Goal: Task Accomplishment & Management: Complete application form

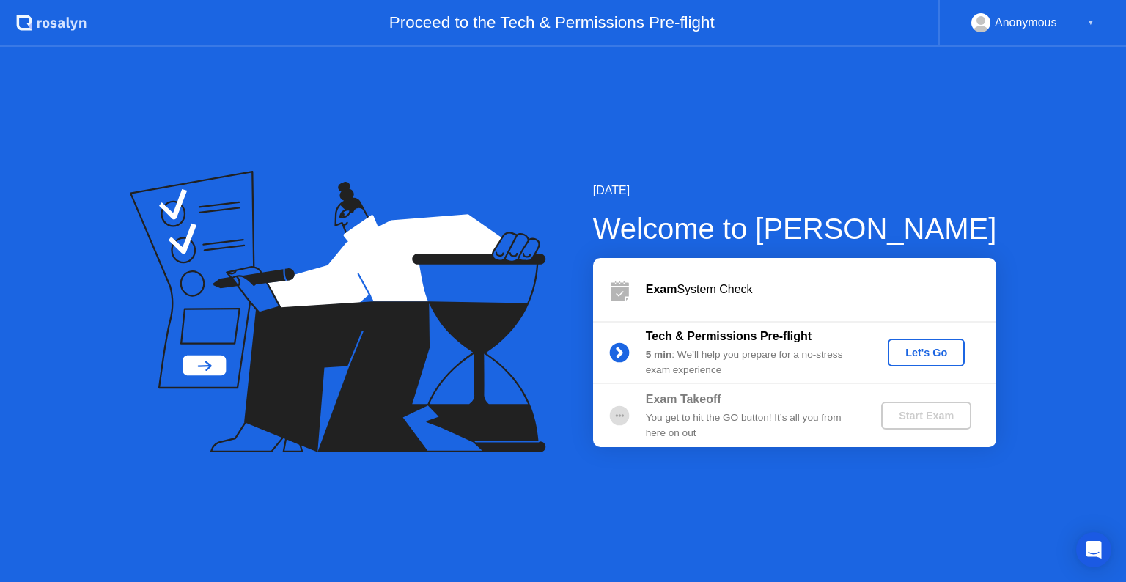
click at [929, 359] on div "Let's Go" at bounding box center [926, 353] width 65 height 12
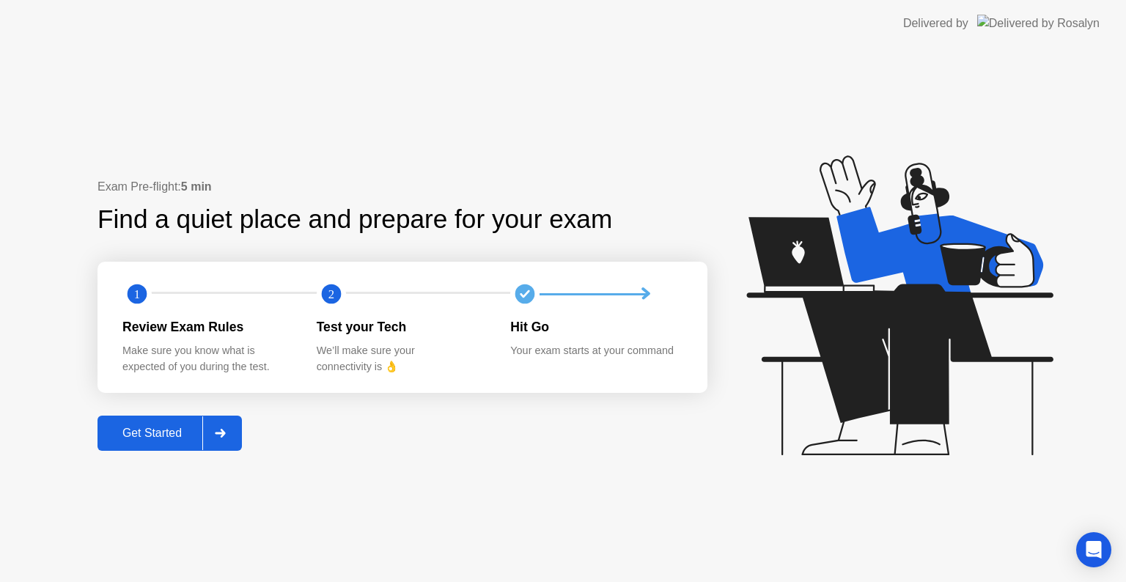
click at [161, 436] on div "Get Started" at bounding box center [152, 433] width 100 height 13
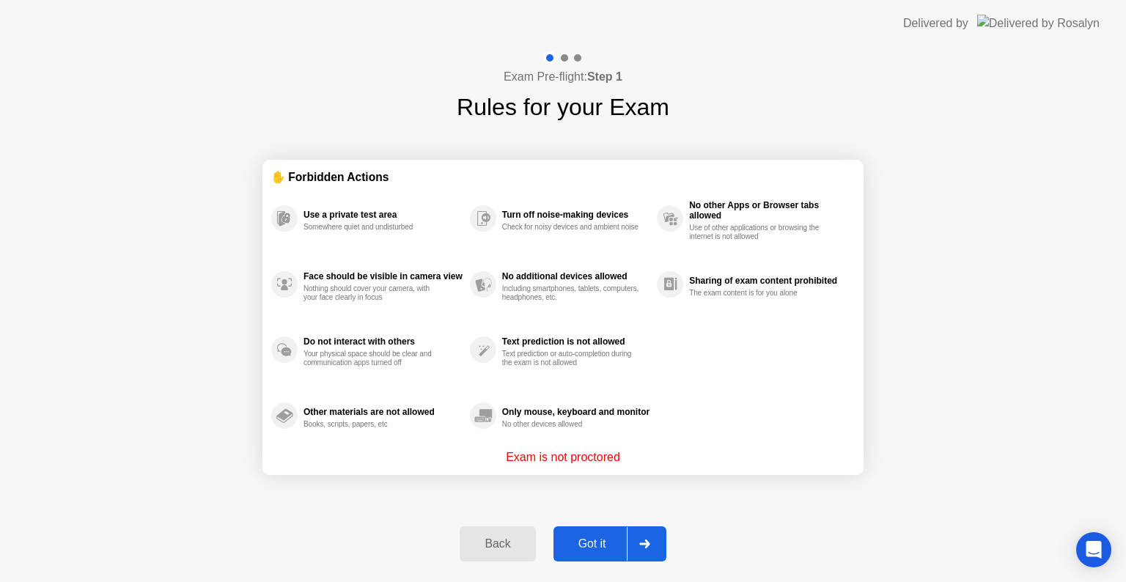
click at [653, 537] on div at bounding box center [644, 544] width 35 height 34
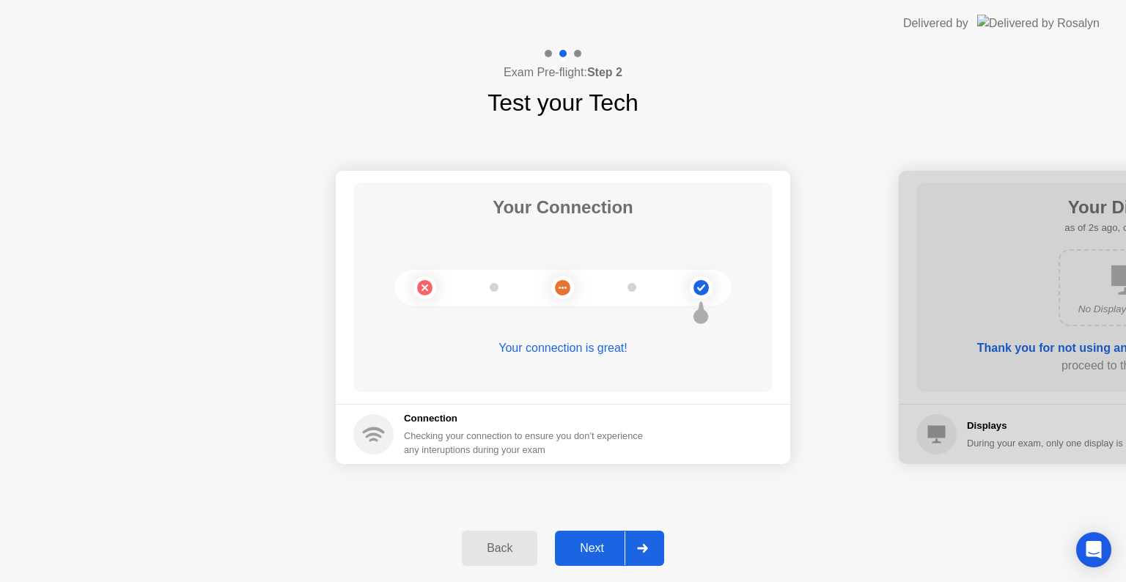
click at [643, 543] on div at bounding box center [642, 549] width 35 height 34
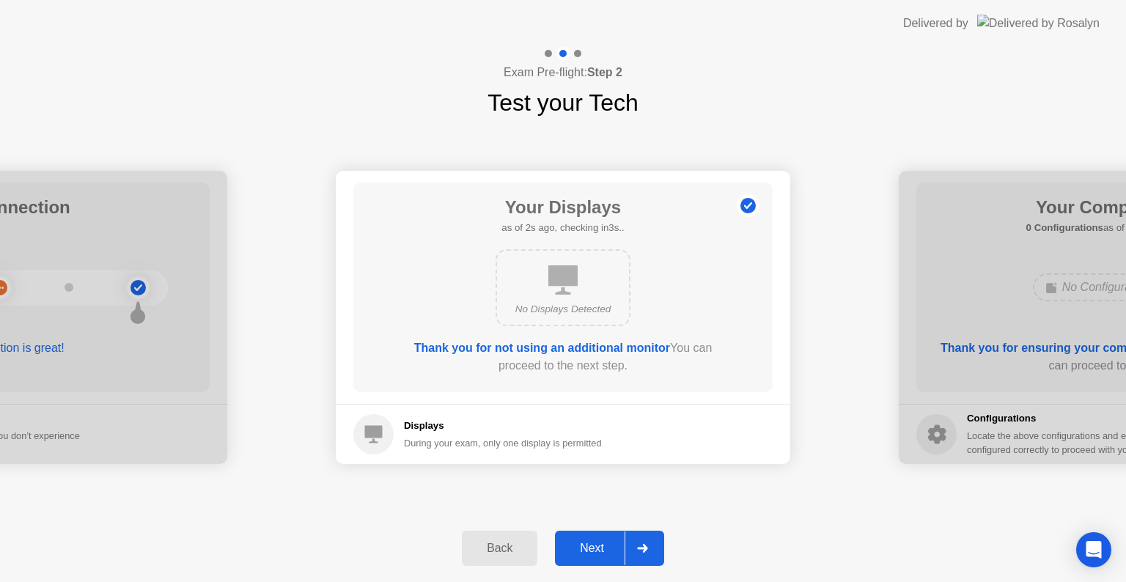
click at [643, 543] on div at bounding box center [642, 549] width 35 height 34
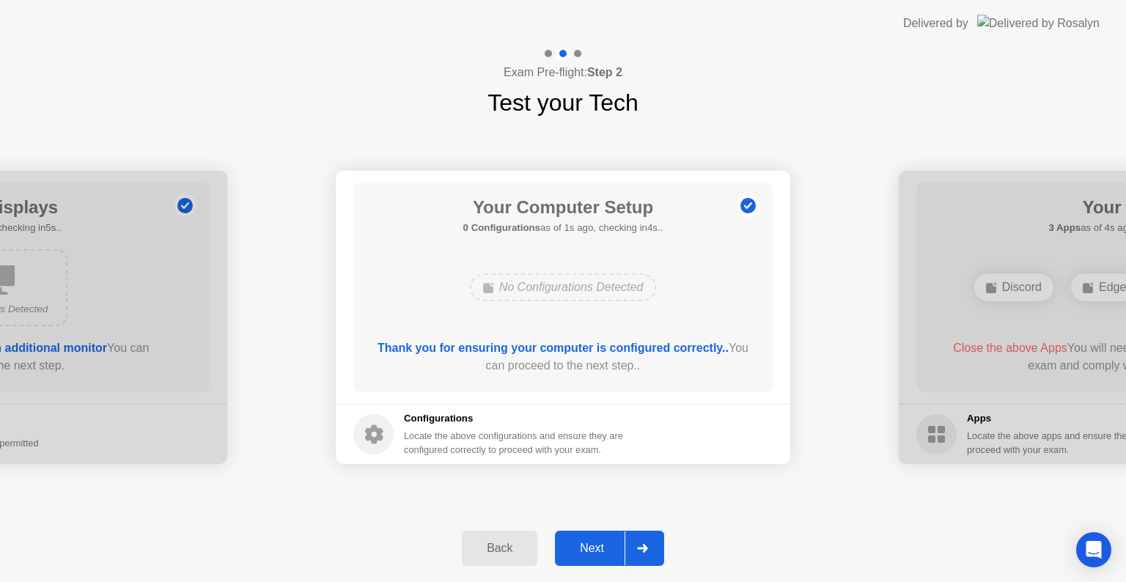
click at [643, 543] on div at bounding box center [642, 549] width 35 height 34
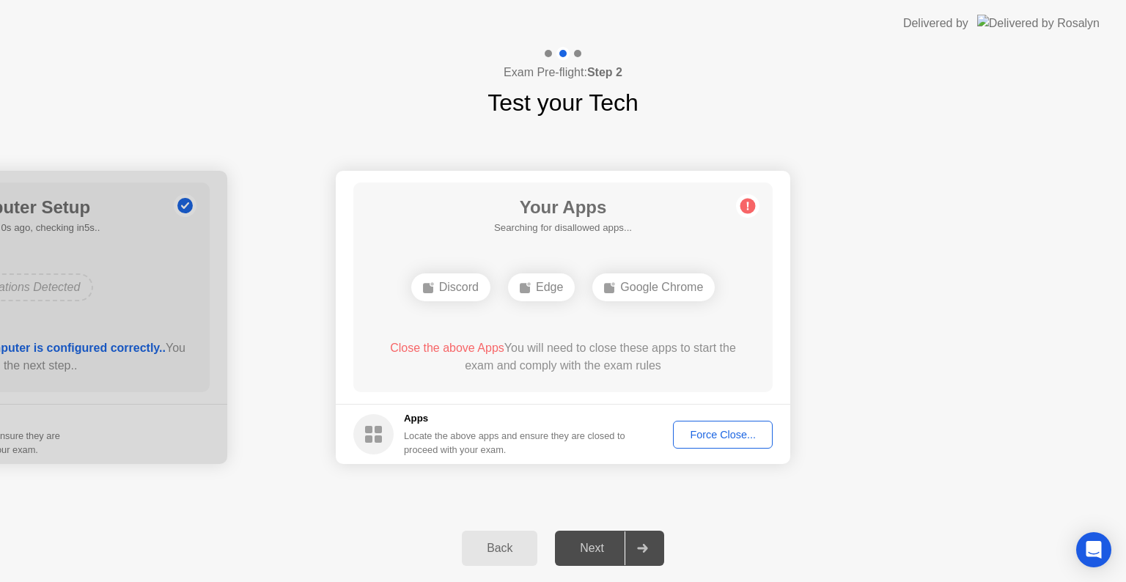
click at [710, 439] on div "Force Close..." at bounding box center [722, 435] width 89 height 12
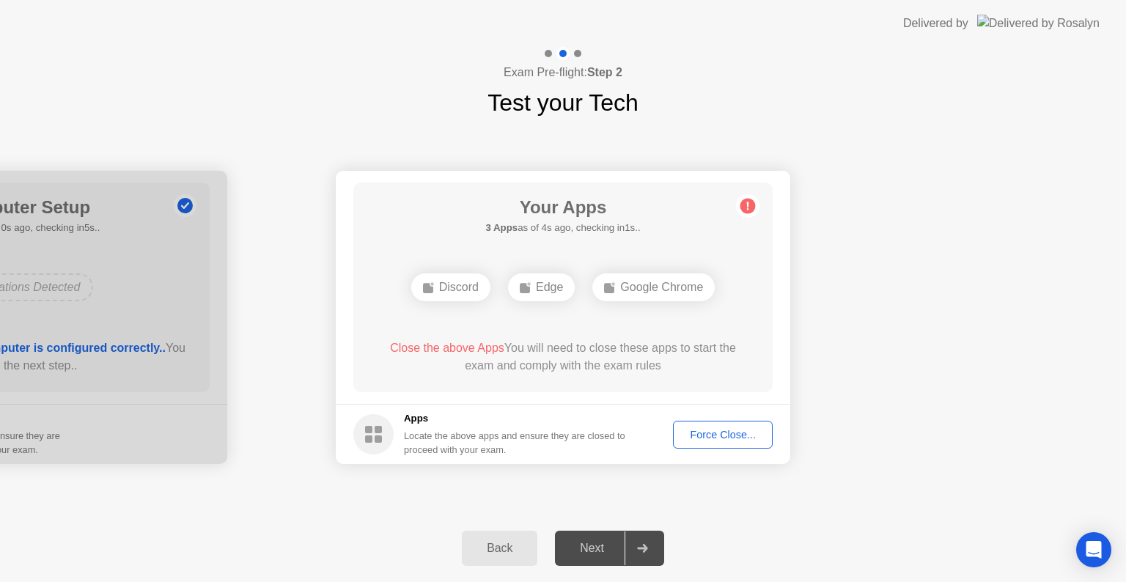
click at [708, 436] on div "Force Close..." at bounding box center [722, 435] width 89 height 12
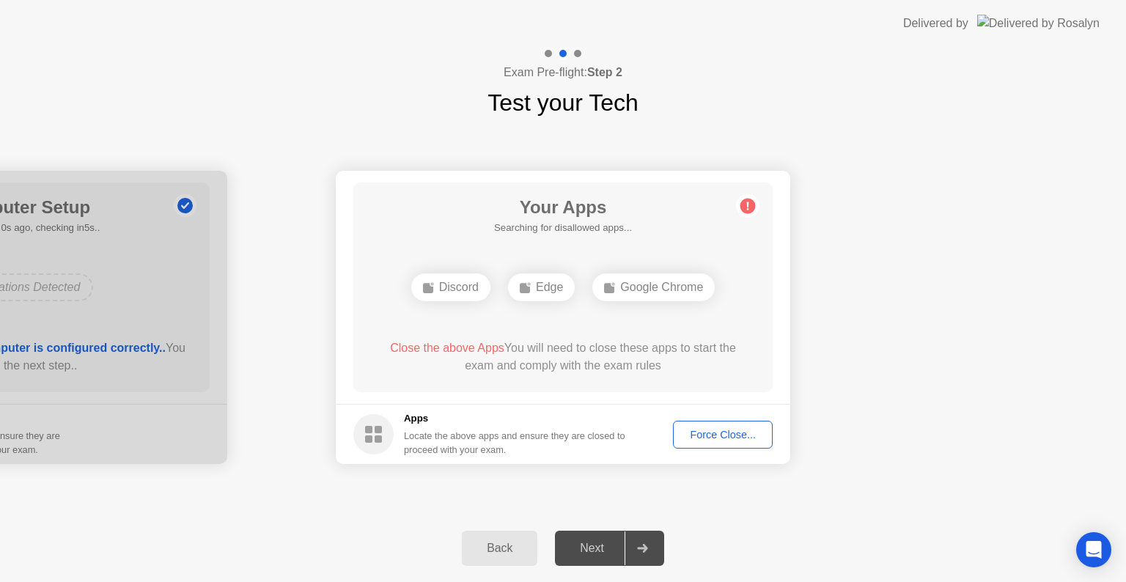
click at [434, 343] on span "Close the above Apps" at bounding box center [447, 348] width 114 height 12
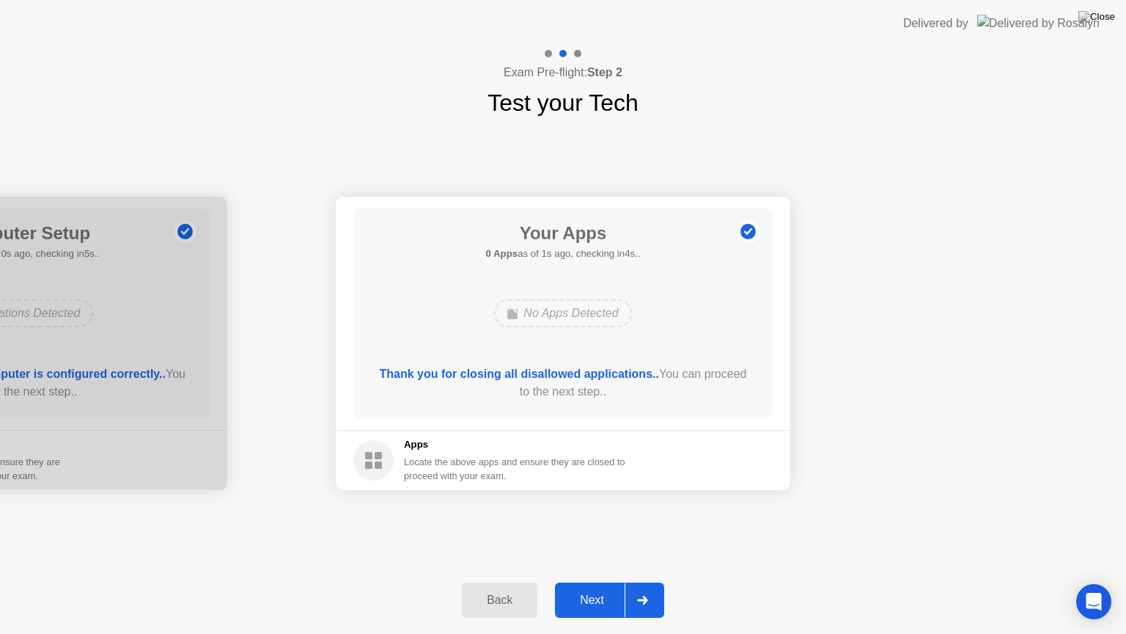
click at [607, 582] on div "Next" at bounding box center [592, 599] width 65 height 13
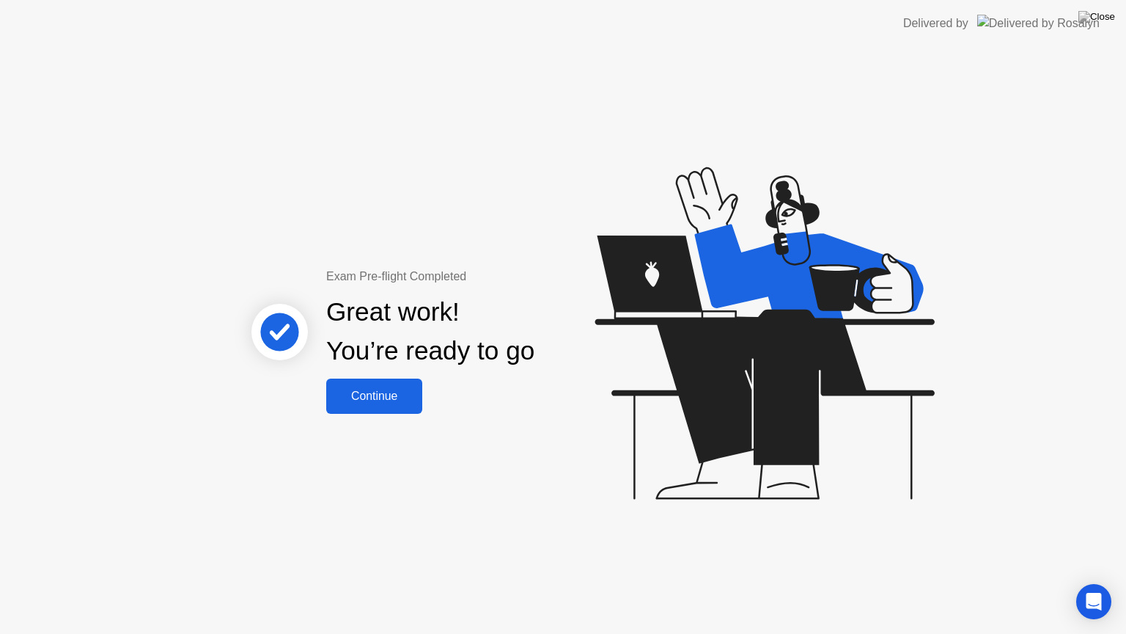
click at [396, 389] on div "Continue" at bounding box center [374, 395] width 87 height 13
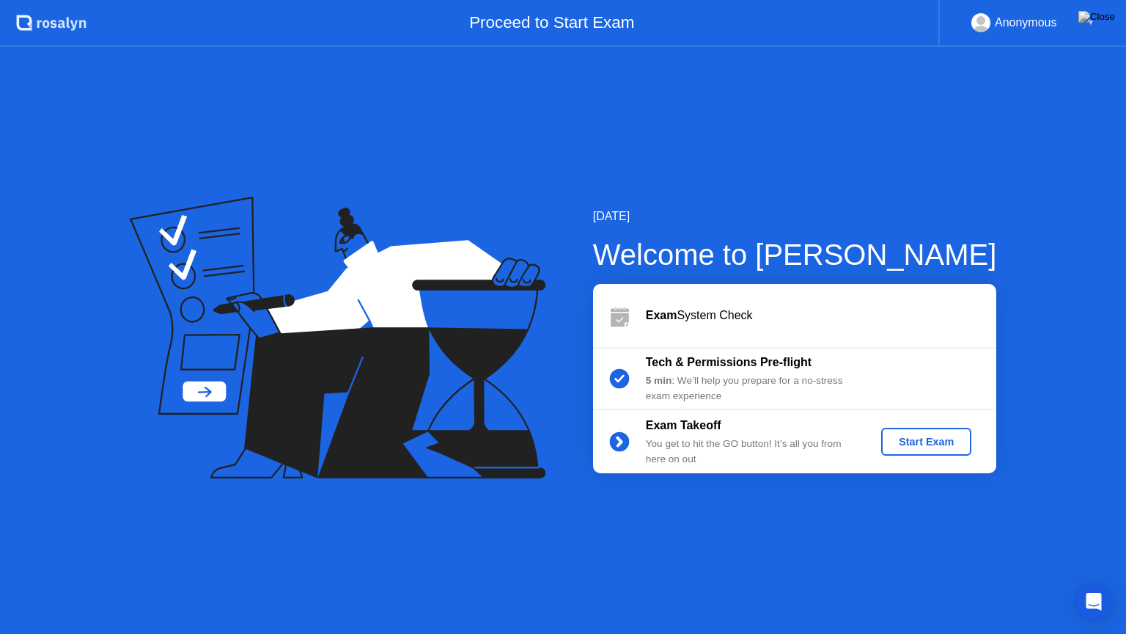
click at [956, 450] on button "Start Exam" at bounding box center [926, 442] width 90 height 28
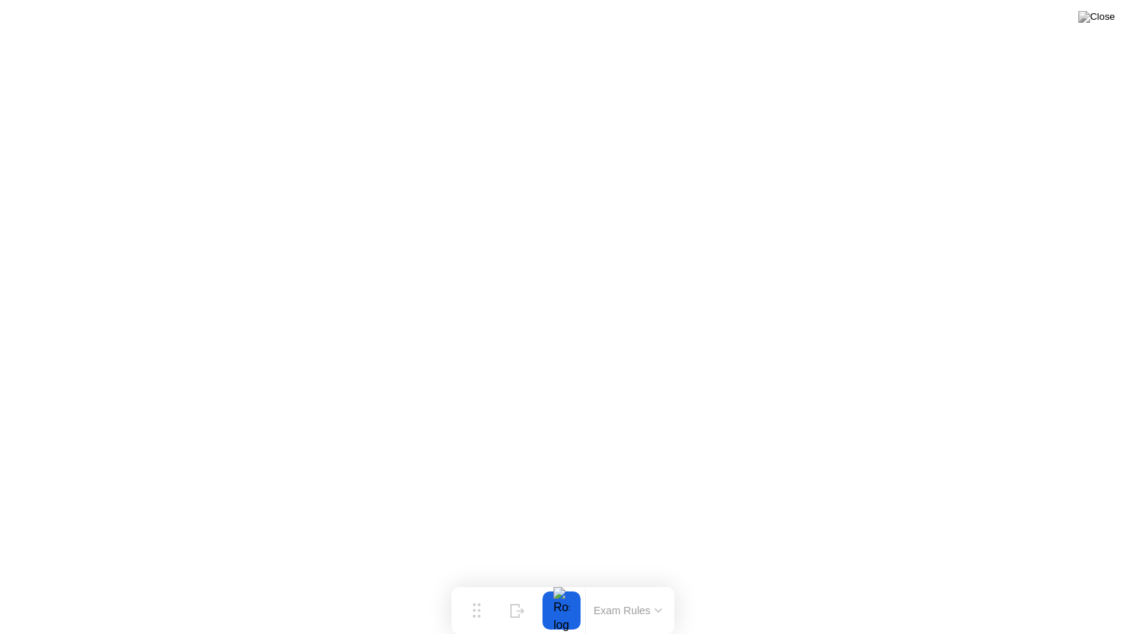
click at [554, 582] on div at bounding box center [561, 610] width 31 height 38
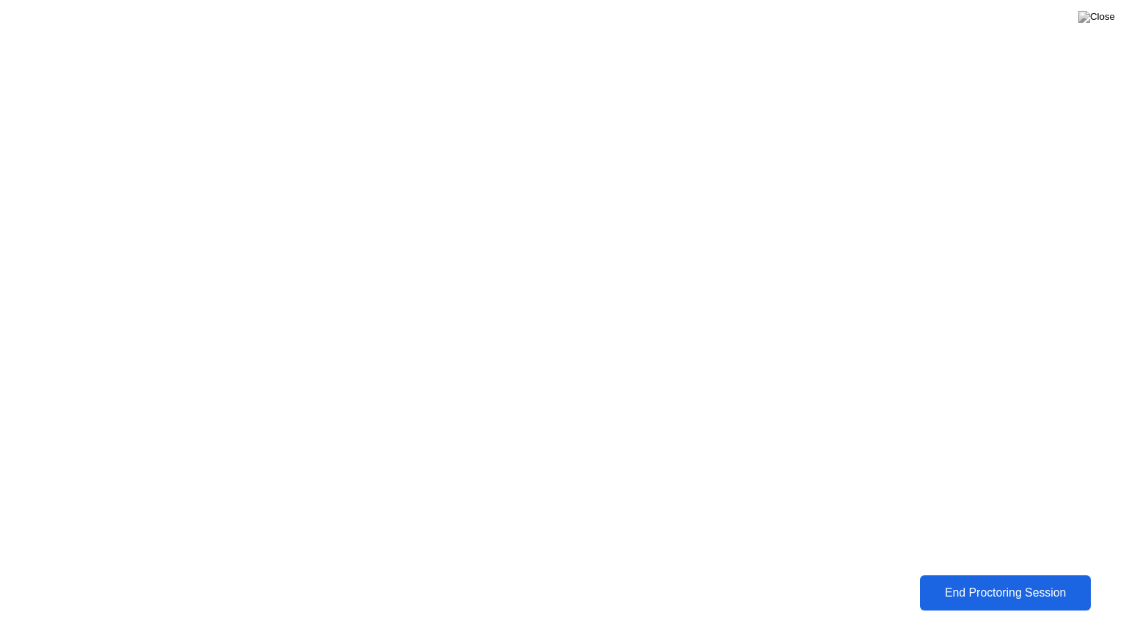
click at [1003, 582] on div "End Proctoring Session" at bounding box center [1005, 592] width 163 height 13
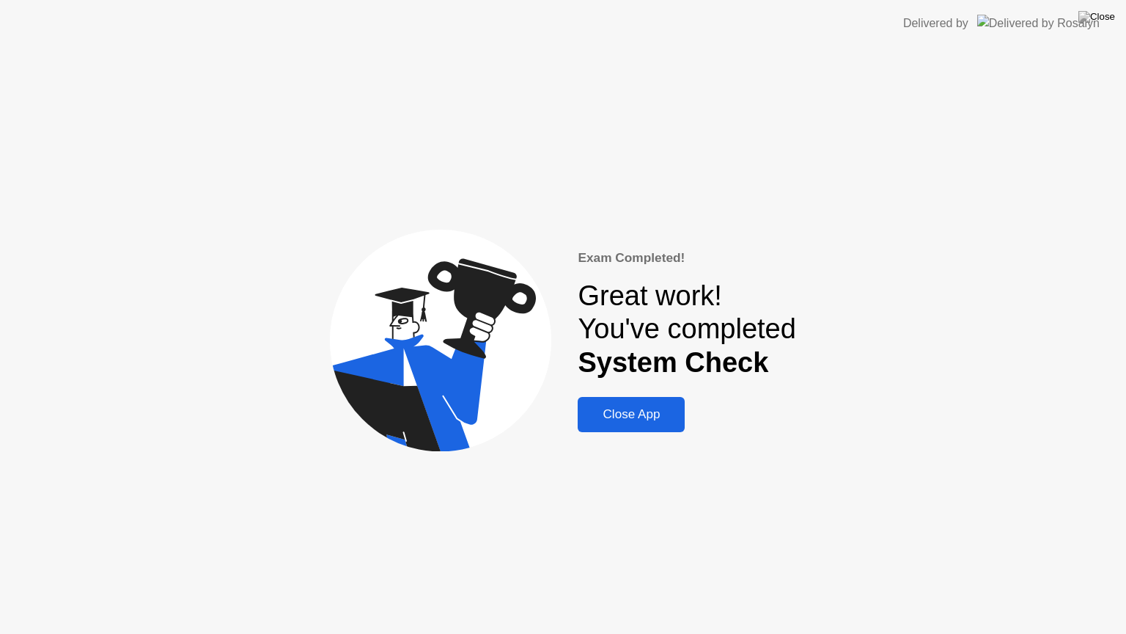
click at [642, 411] on div "Close App" at bounding box center [631, 414] width 98 height 15
